Goal: Find specific page/section: Find specific page/section

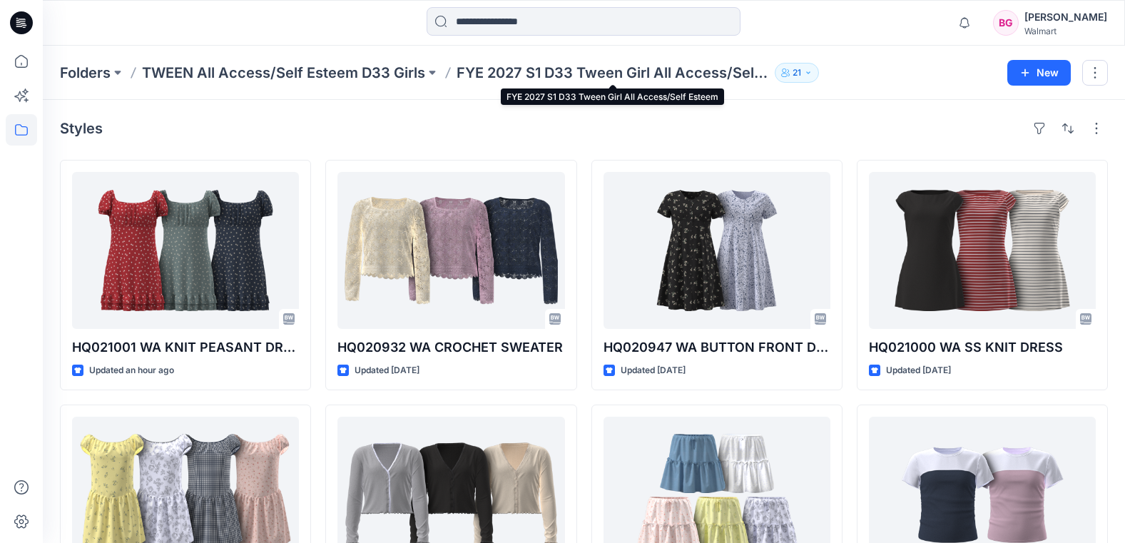
click at [591, 68] on p "FYE 2027 S1 D33 Tween Girl All Access/Self Esteem" at bounding box center [613, 73] width 313 height 20
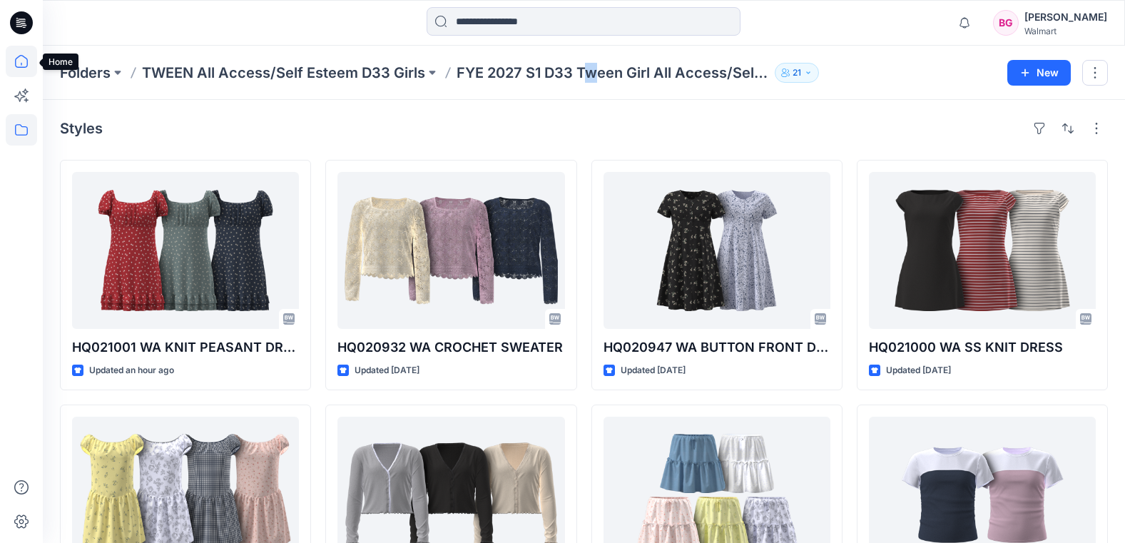
click at [22, 68] on icon at bounding box center [21, 61] width 31 height 31
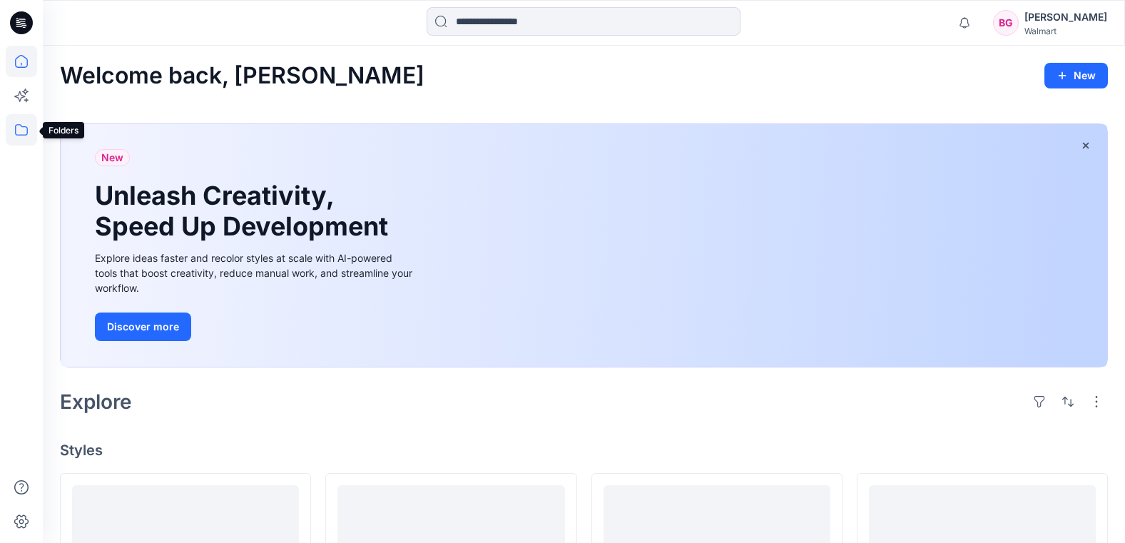
click at [19, 133] on icon at bounding box center [21, 129] width 31 height 31
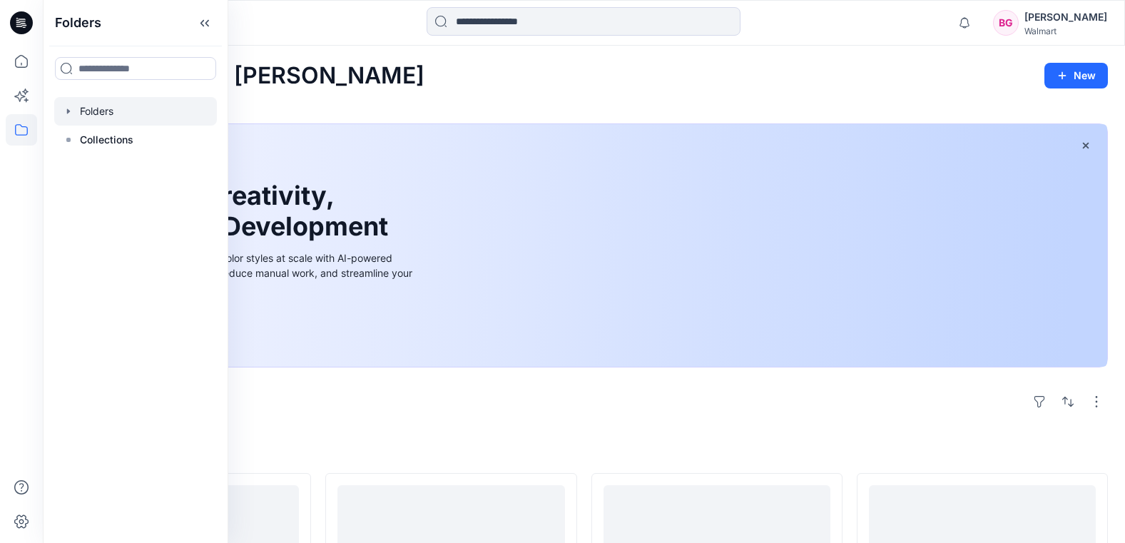
click at [126, 111] on div at bounding box center [135, 111] width 163 height 29
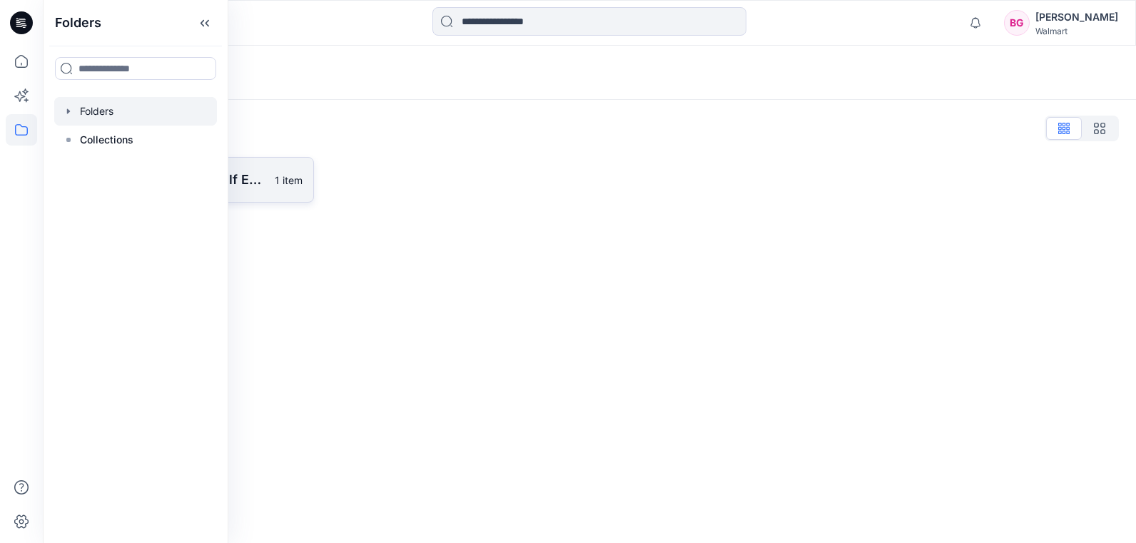
click at [254, 183] on p "TWEEN All Access/Self Esteem D33 Girls" at bounding box center [178, 180] width 175 height 20
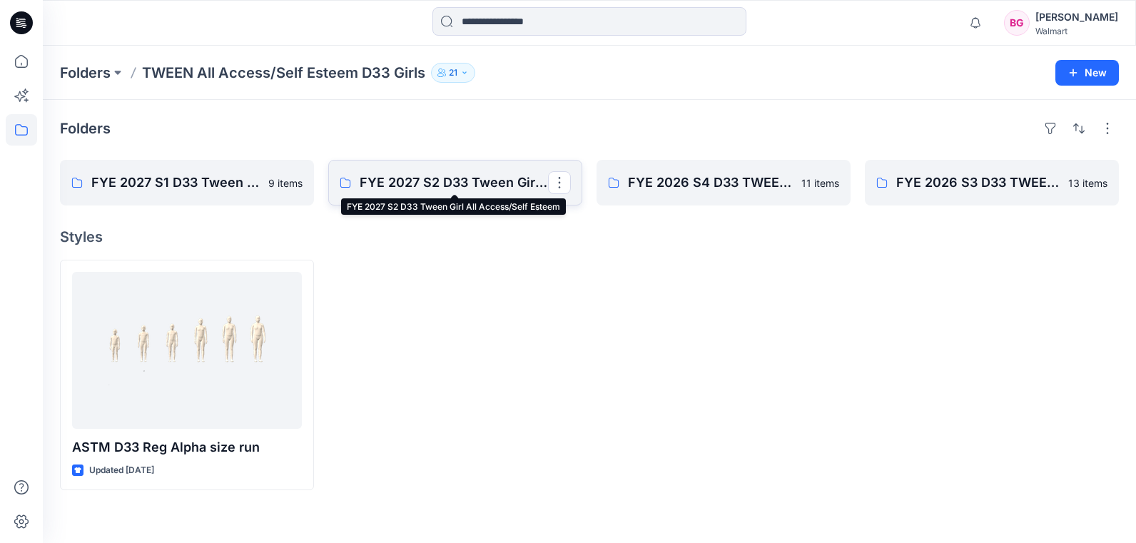
click at [447, 183] on p "FYE 2027 S2 D33 Tween Girl All Access/Self Esteem" at bounding box center [454, 183] width 188 height 20
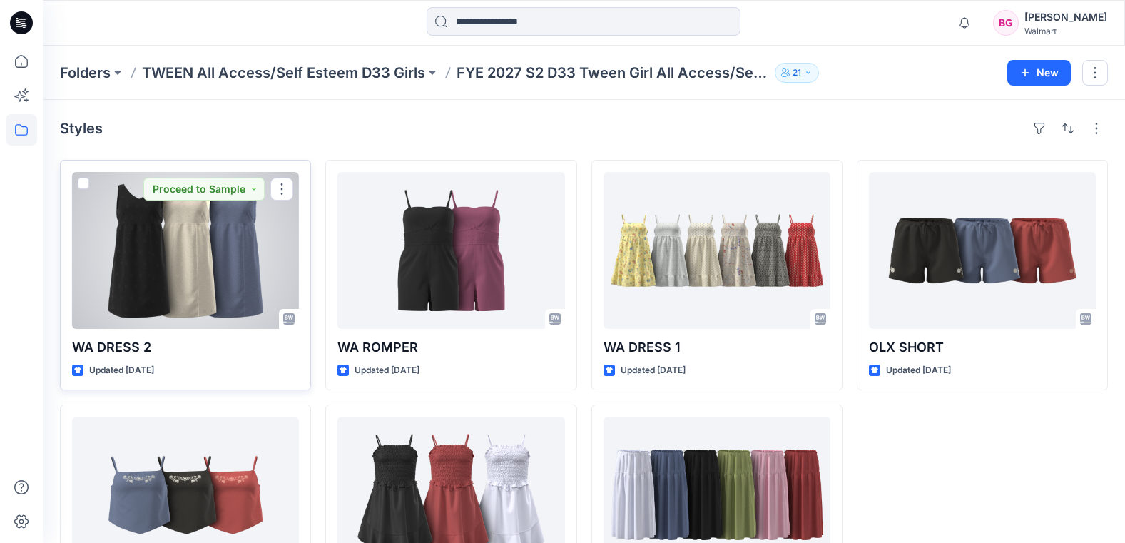
click at [218, 287] on div at bounding box center [185, 250] width 227 height 157
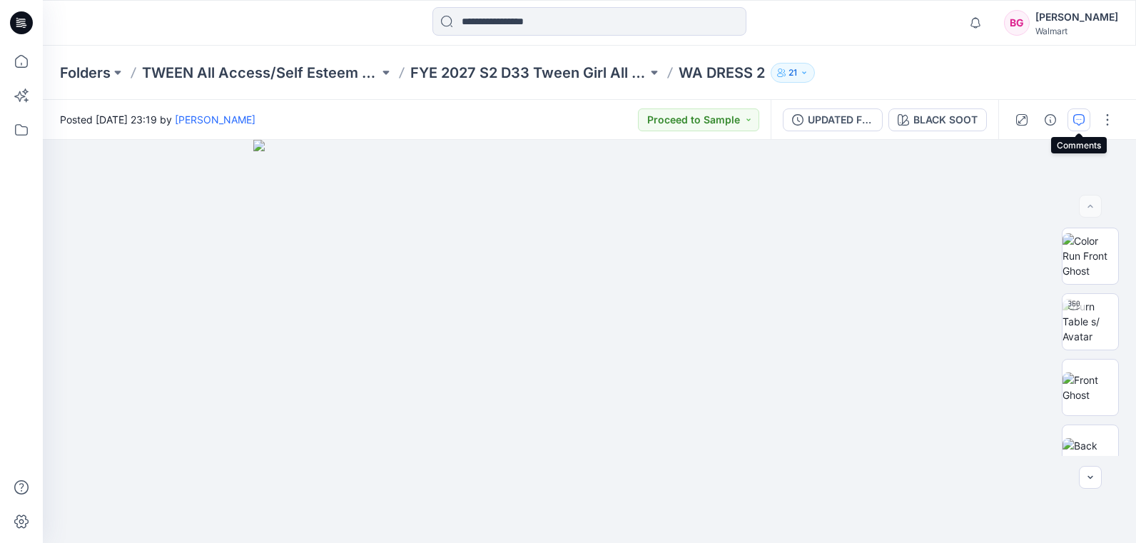
click at [1081, 119] on icon "button" at bounding box center [1079, 118] width 5 height 1
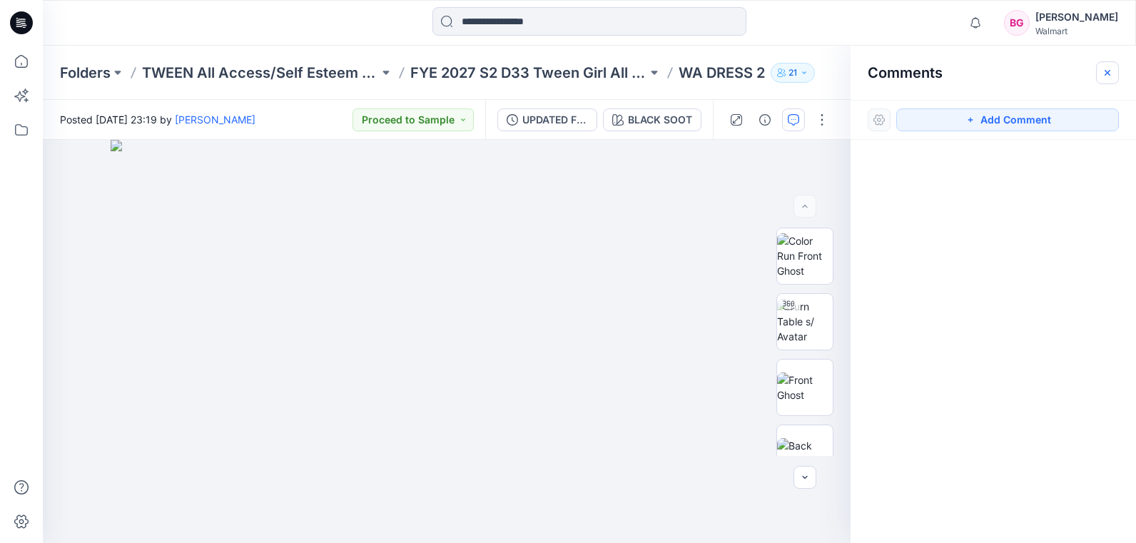
click at [1105, 71] on icon "button" at bounding box center [1107, 72] width 11 height 11
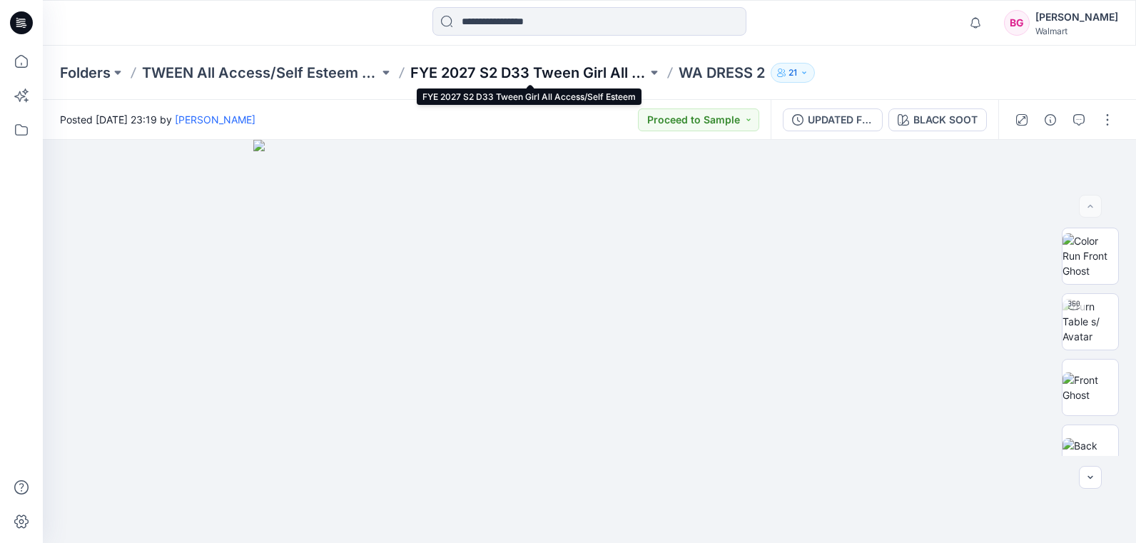
click at [615, 68] on p "FYE 2027 S2 D33 Tween Girl All Access/Self Esteem" at bounding box center [528, 73] width 237 height 20
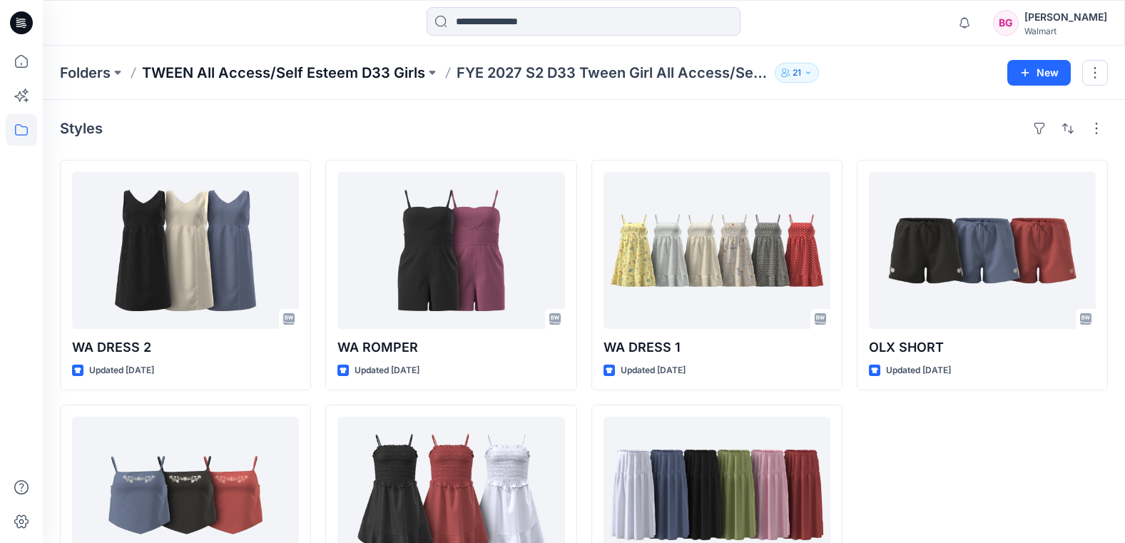
click at [420, 77] on p "TWEEN All Access/Self Esteem D33 Girls" at bounding box center [283, 73] width 283 height 20
